Goal: Task Accomplishment & Management: Manage account settings

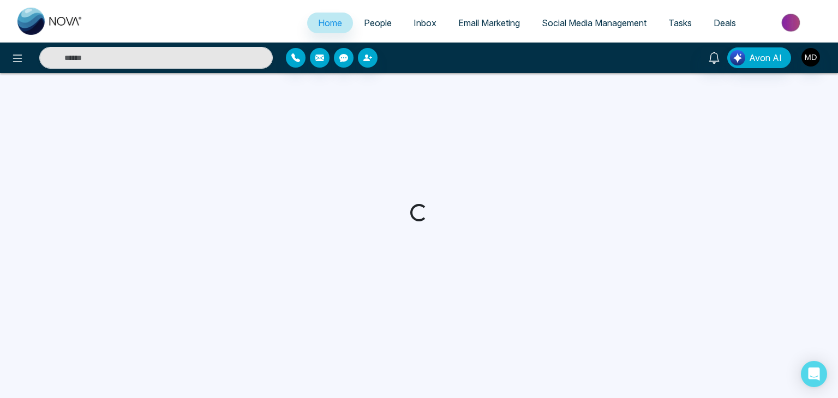
select select "*"
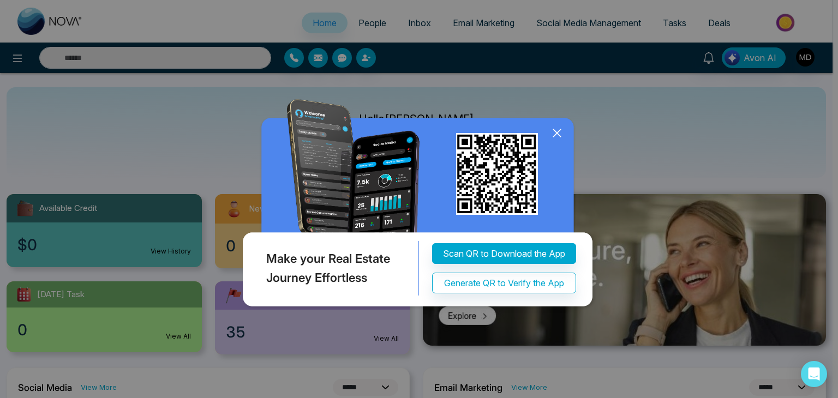
click at [557, 133] on icon at bounding box center [556, 133] width 7 height 7
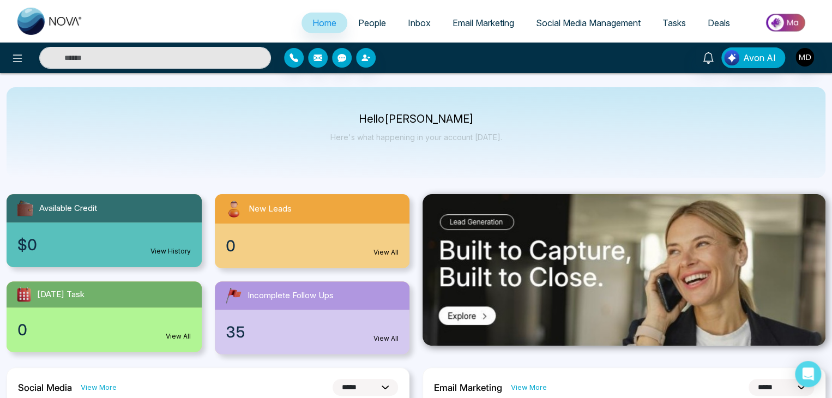
click at [379, 24] on link "People" at bounding box center [372, 23] width 50 height 21
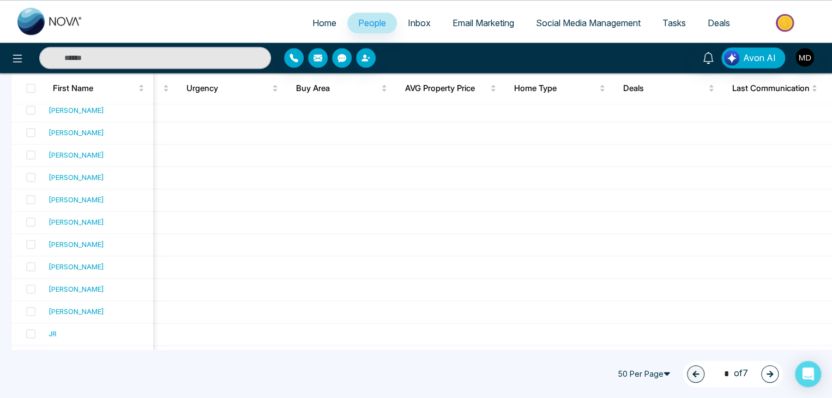
scroll to position [754, 0]
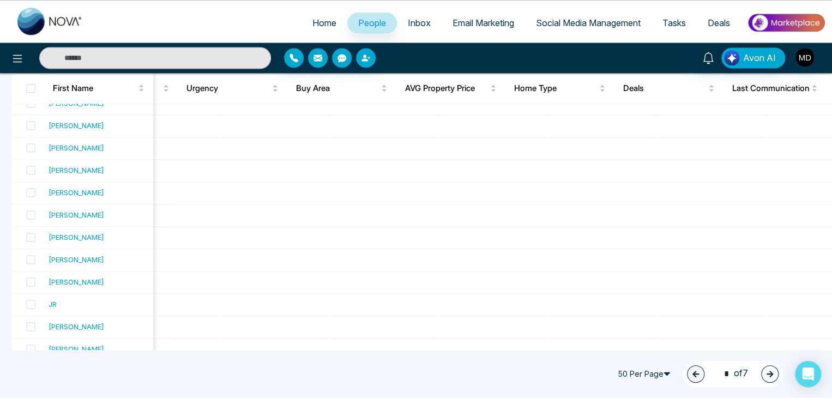
click at [764, 372] on button "button" at bounding box center [769, 373] width 17 height 17
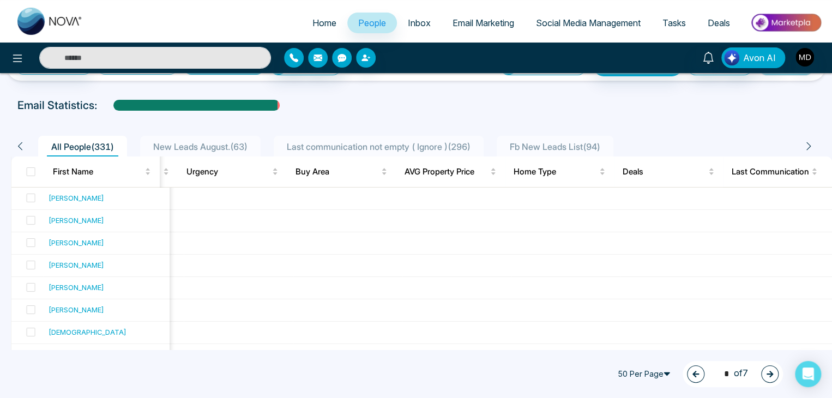
scroll to position [0, 0]
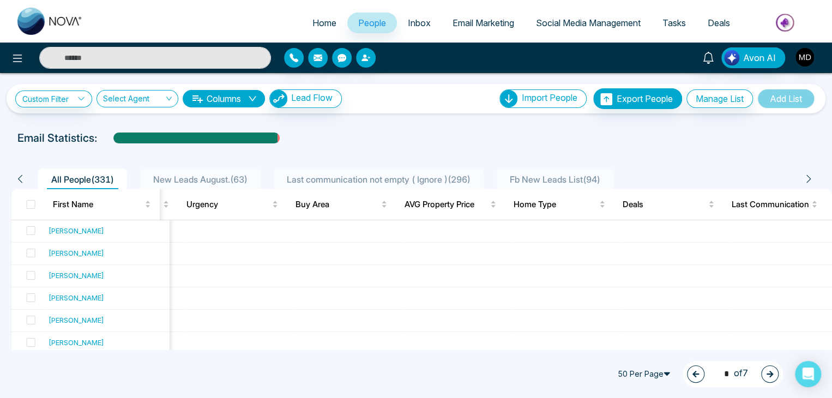
click at [769, 379] on button "button" at bounding box center [769, 373] width 17 height 17
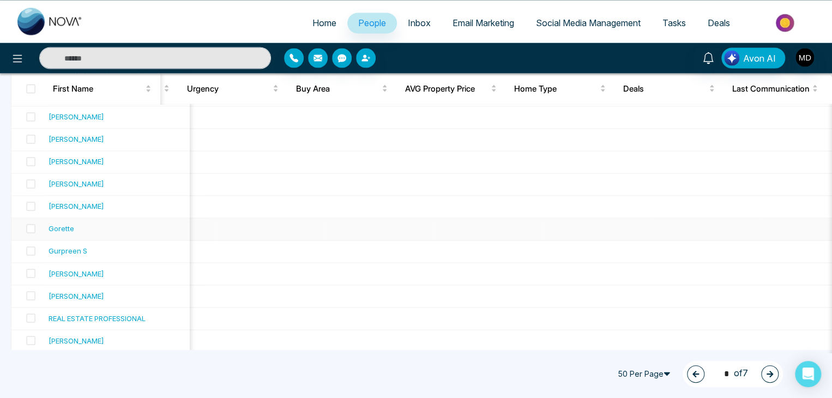
scroll to position [988, 0]
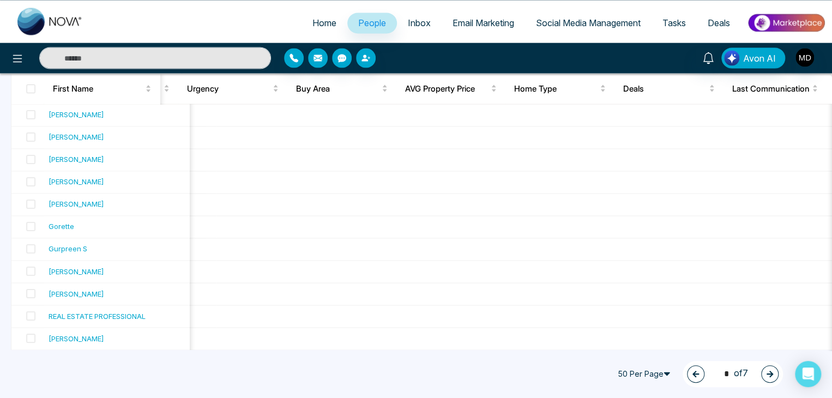
click at [768, 375] on icon "button" at bounding box center [770, 374] width 8 height 8
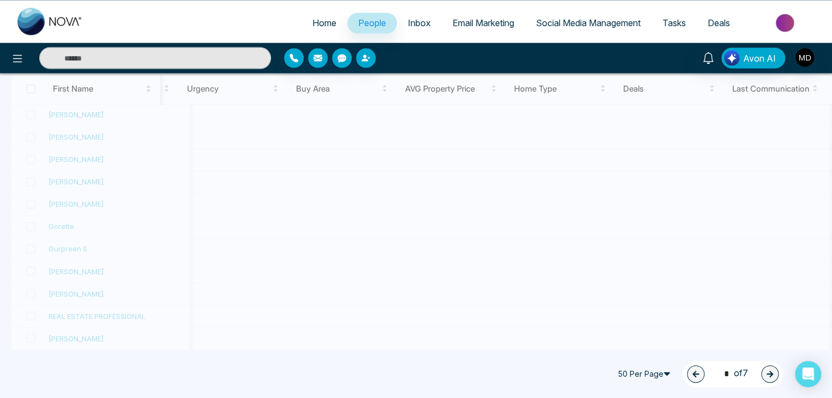
type input "*"
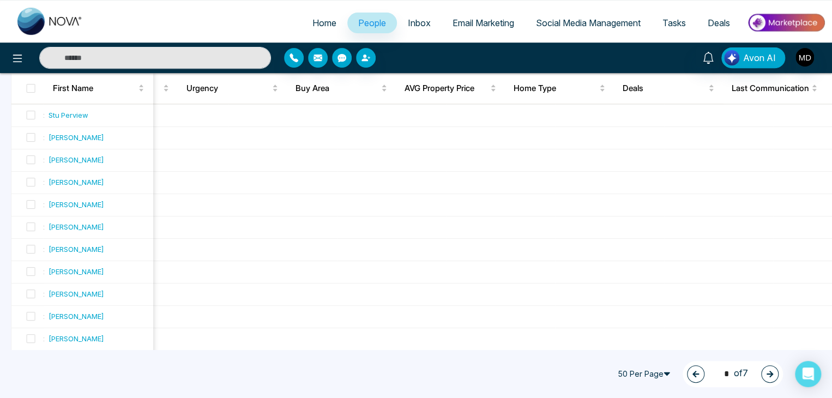
scroll to position [0, 0]
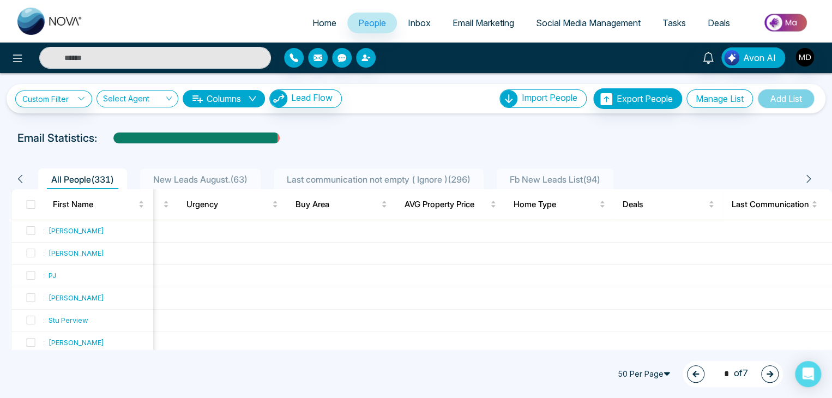
click at [323, 22] on span "Home" at bounding box center [324, 22] width 24 height 11
select select "*"
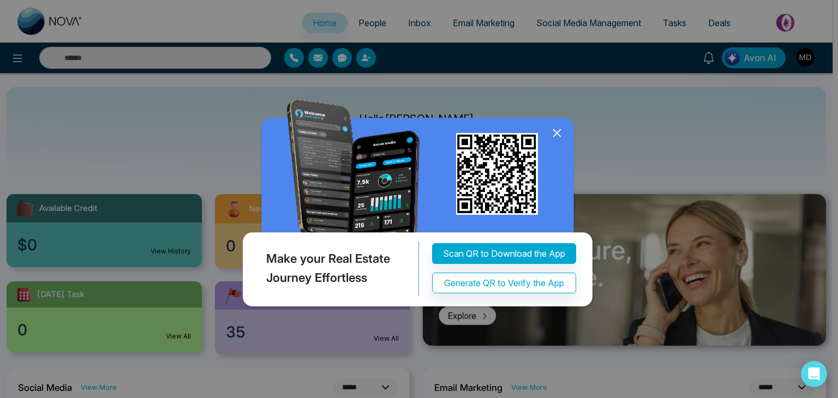
click at [556, 134] on icon at bounding box center [556, 133] width 7 height 7
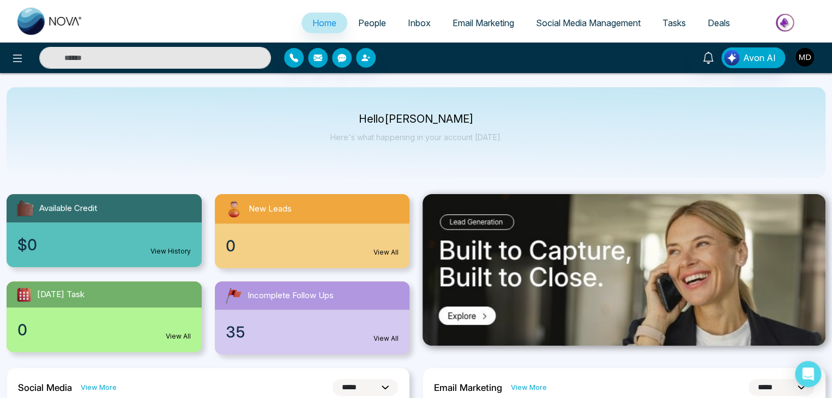
click at [807, 56] on img "button" at bounding box center [805, 57] width 19 height 19
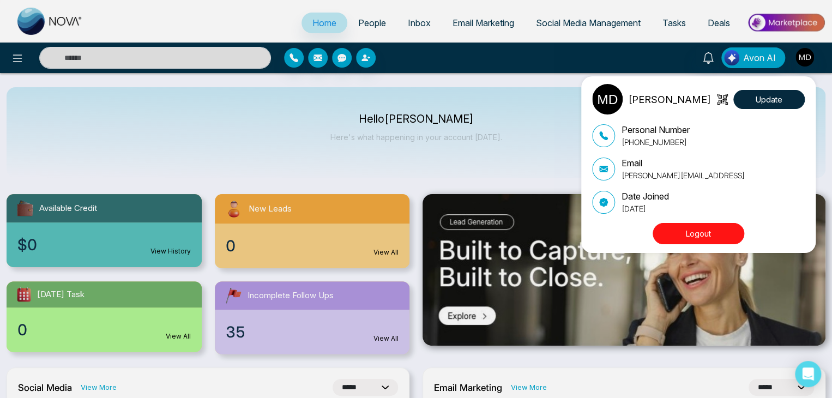
click at [716, 232] on button "Logout" at bounding box center [699, 233] width 92 height 21
